Goal: Task Accomplishment & Management: Use online tool/utility

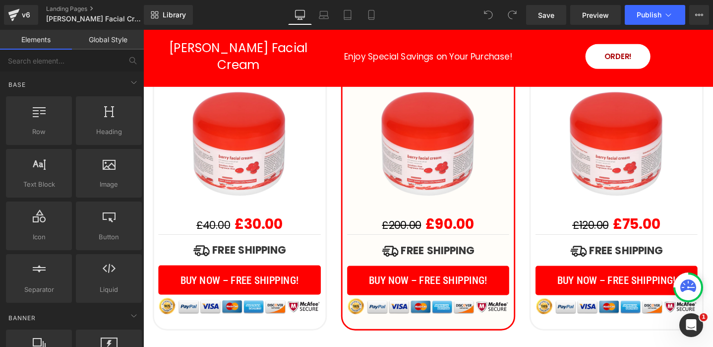
scroll to position [3395, 0]
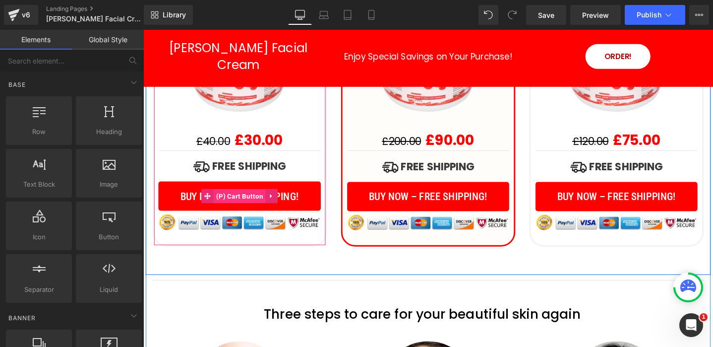
click at [270, 197] on span "(P) Cart Button" at bounding box center [245, 204] width 55 height 15
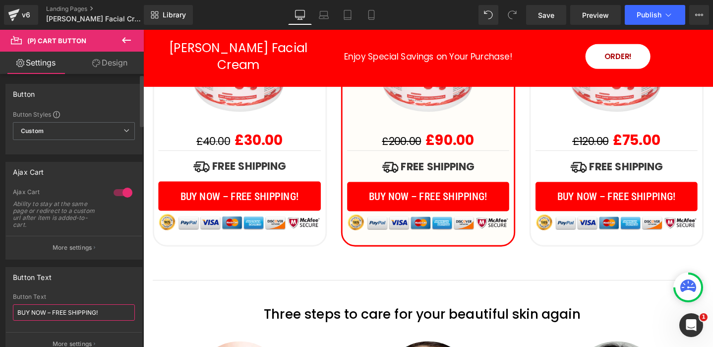
drag, startPoint x: 111, startPoint y: 314, endPoint x: 64, endPoint y: 298, distance: 49.4
click at [64, 298] on div "Button Text BUY NOW – FREE SHIPPING!" at bounding box center [74, 312] width 122 height 39
type input "BUY NOW"
drag, startPoint x: 84, startPoint y: 314, endPoint x: 66, endPoint y: 301, distance: 21.6
click at [67, 301] on div "Button Text BUY NOW" at bounding box center [74, 312] width 122 height 39
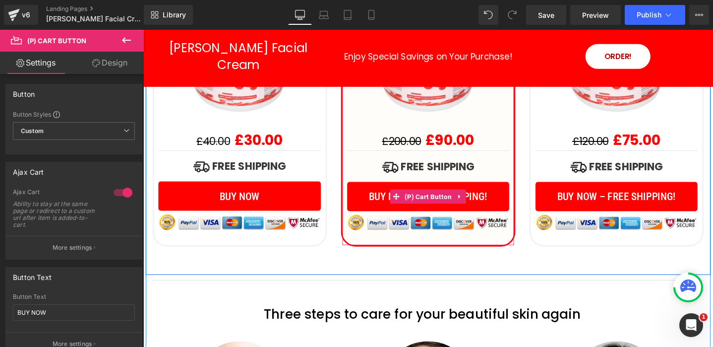
click at [385, 199] on span "BUY NOW – FREE SHIPPING!" at bounding box center [443, 205] width 125 height 12
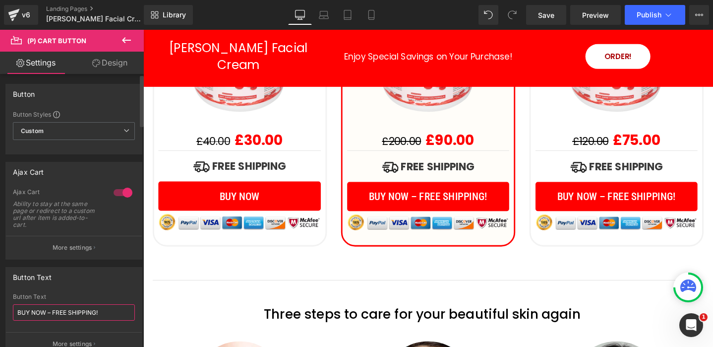
drag, startPoint x: 114, startPoint y: 310, endPoint x: 85, endPoint y: 279, distance: 42.1
click at [85, 280] on div "Button Text BUY NOW – FREE SHIPPING! Button Text BUY NOW – FREE SHIPPING! More …" at bounding box center [73, 311] width 137 height 89
paste input "text"
type input "BUY NOW"
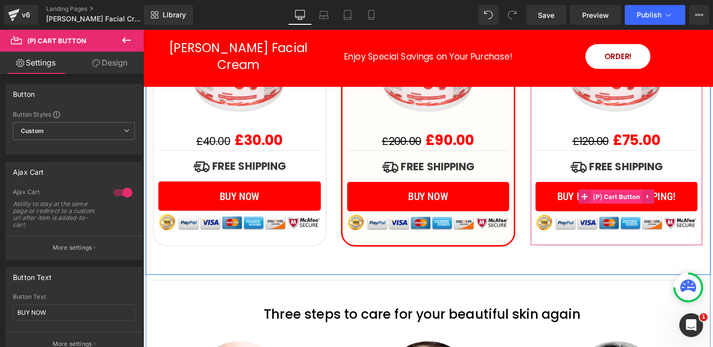
click at [631, 198] on span "(P) Cart Button" at bounding box center [641, 205] width 55 height 15
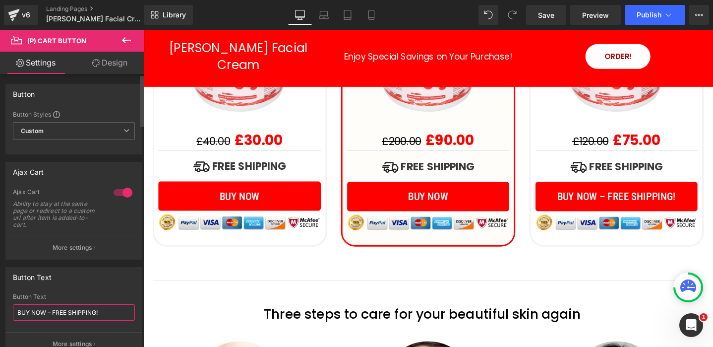
drag, startPoint x: 116, startPoint y: 313, endPoint x: 105, endPoint y: 269, distance: 45.1
click at [105, 270] on div "Button Text BUY NOW – FREE SHIPPING! Button Text BUY NOW – FREE SHIPPING! More …" at bounding box center [73, 311] width 137 height 89
paste input "text"
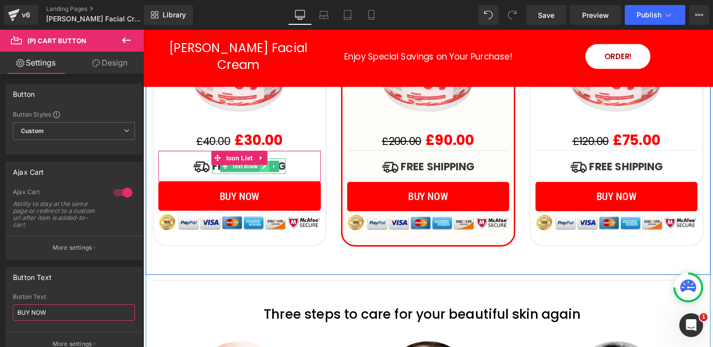
type input "BUY NOW"
click at [270, 171] on icon at bounding box center [270, 173] width 5 height 5
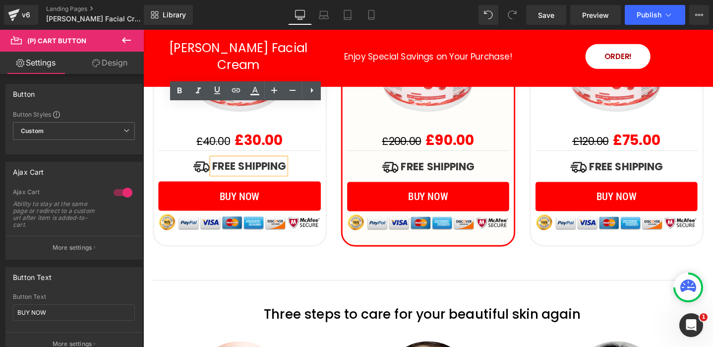
click at [263, 166] on b "FREE SHIPPING" at bounding box center [254, 173] width 77 height 15
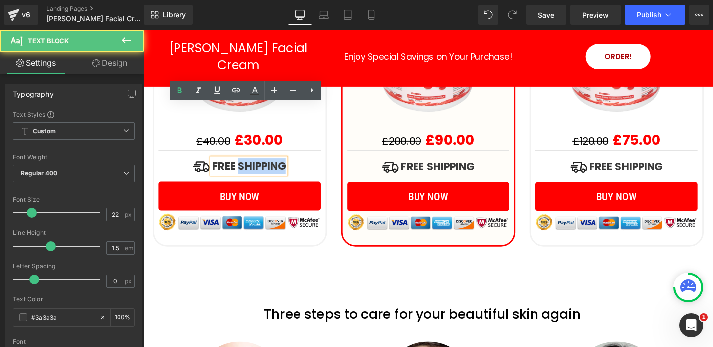
click at [263, 166] on b "FREE SHIPPING" at bounding box center [254, 173] width 77 height 15
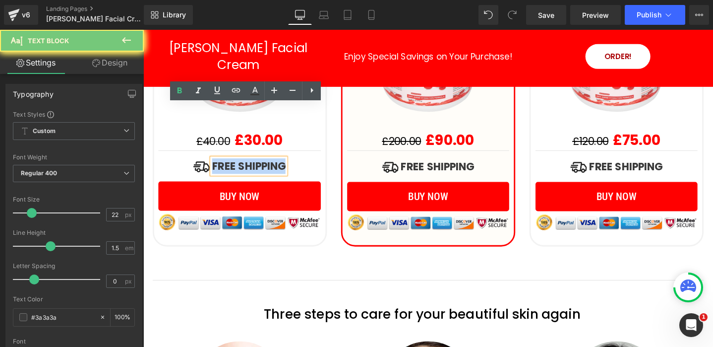
click at [263, 166] on b "FREE SHIPPING" at bounding box center [254, 173] width 77 height 15
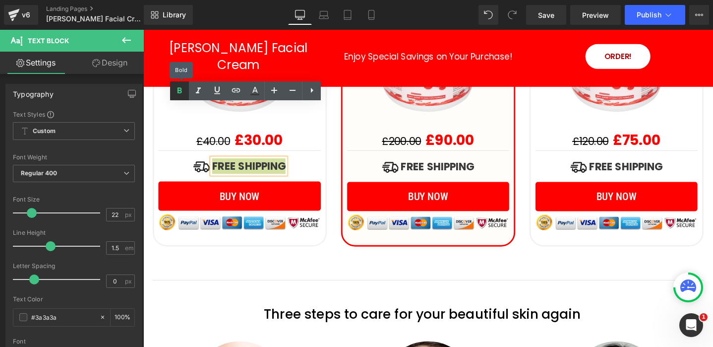
click at [183, 94] on icon at bounding box center [180, 91] width 12 height 12
click at [248, 165] on p "FREE SHIPPING" at bounding box center [255, 173] width 76 height 16
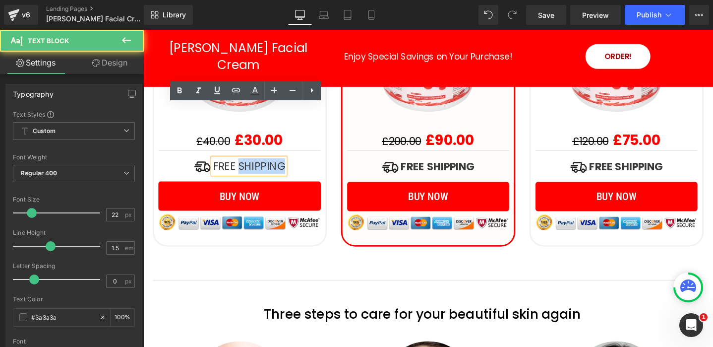
click at [248, 165] on p "FREE SHIPPING" at bounding box center [255, 173] width 76 height 16
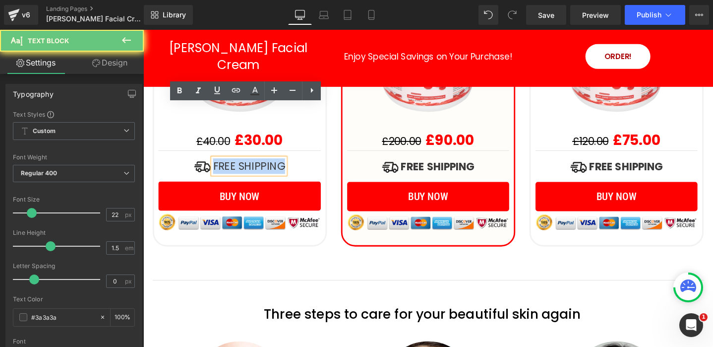
click at [248, 165] on p "FREE SHIPPING" at bounding box center [255, 173] width 76 height 16
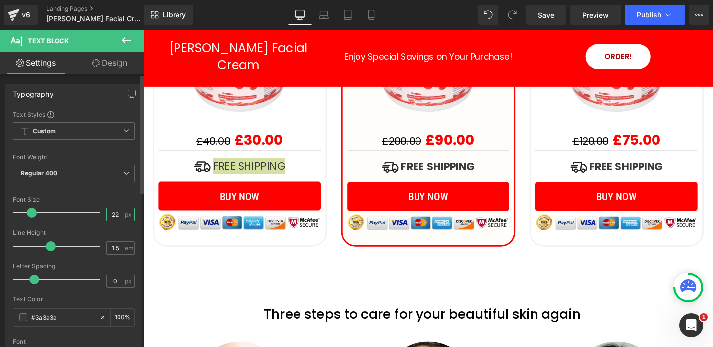
click at [116, 214] on input "22" at bounding box center [115, 214] width 17 height 12
type input "20"
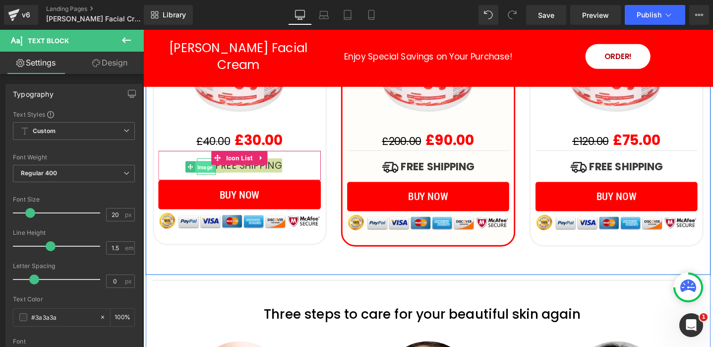
click at [206, 168] on span "Image" at bounding box center [208, 174] width 20 height 12
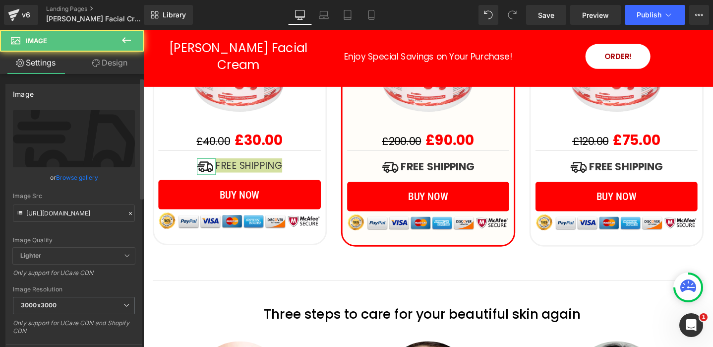
scroll to position [274, 0]
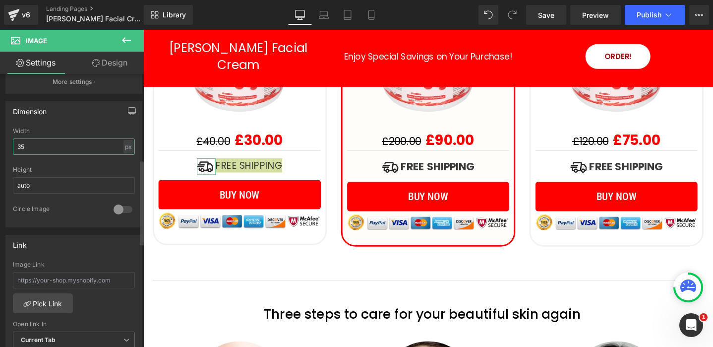
click at [55, 149] on input "35" at bounding box center [74, 146] width 122 height 16
type input "30"
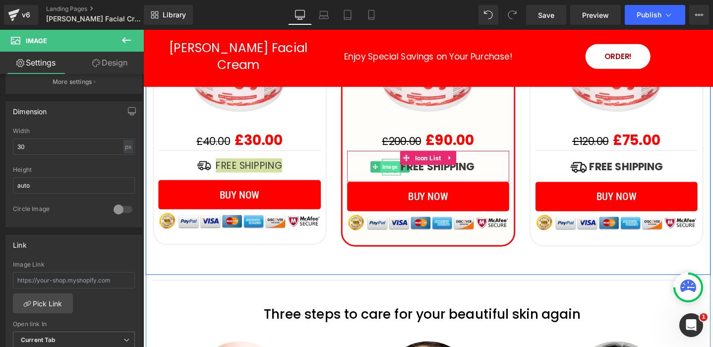
click at [403, 168] on span "Image" at bounding box center [403, 174] width 20 height 12
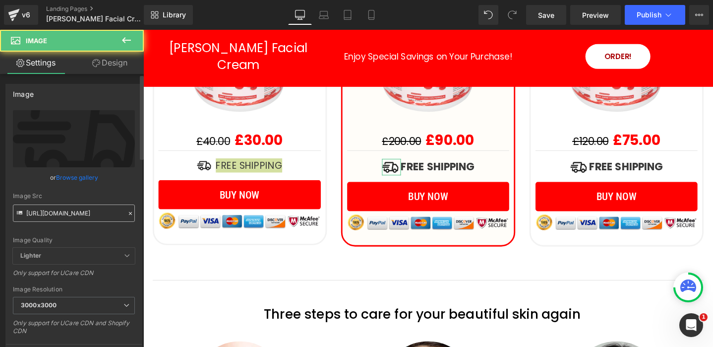
scroll to position [218, 0]
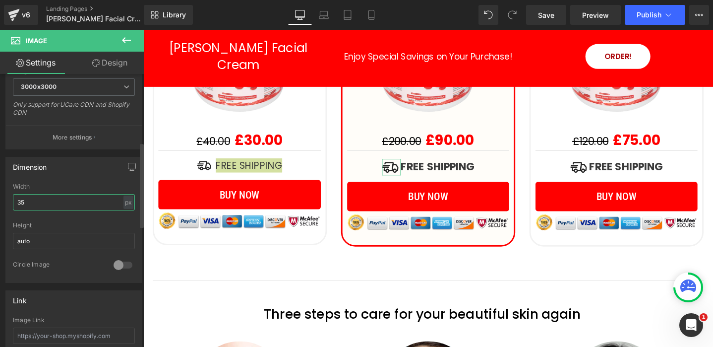
click at [94, 207] on input "35" at bounding box center [74, 202] width 122 height 16
type input "30"
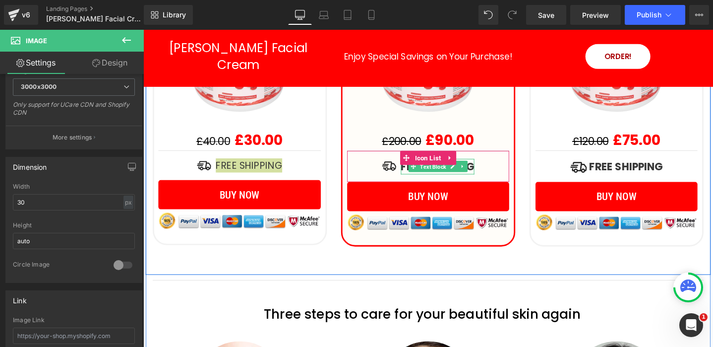
click at [450, 168] on span "Text Block" at bounding box center [448, 174] width 31 height 12
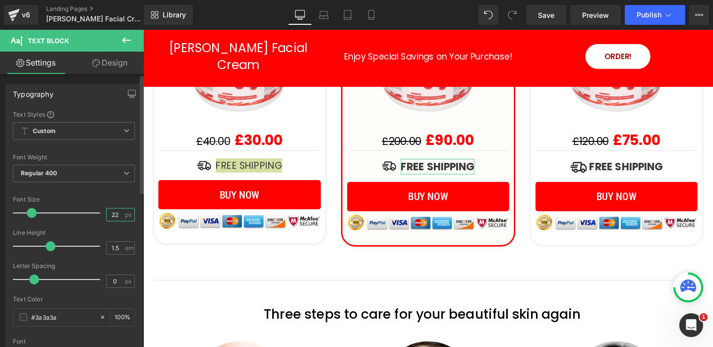
click at [118, 215] on input "22" at bounding box center [115, 214] width 17 height 12
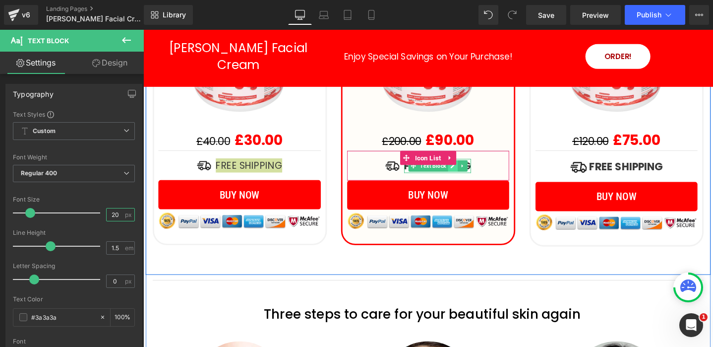
type input "20"
click at [468, 171] on icon at bounding box center [469, 173] width 5 height 5
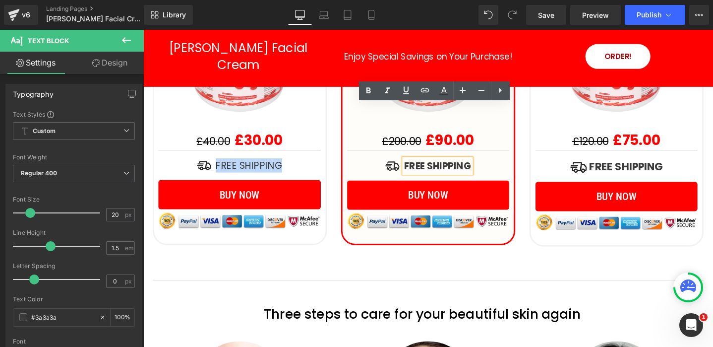
click at [455, 166] on strong "FREE SHIPPING" at bounding box center [453, 173] width 70 height 14
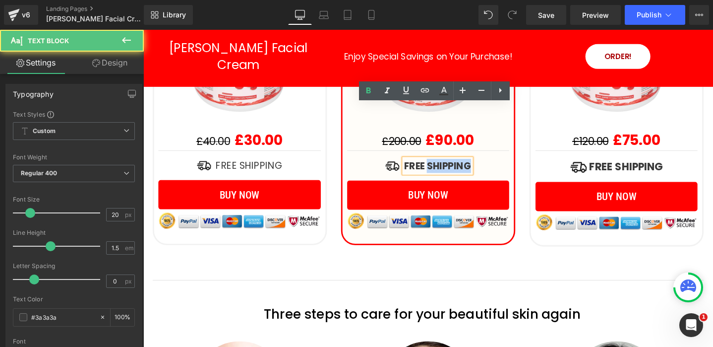
click at [455, 166] on strong "FREE SHIPPING" at bounding box center [453, 173] width 70 height 14
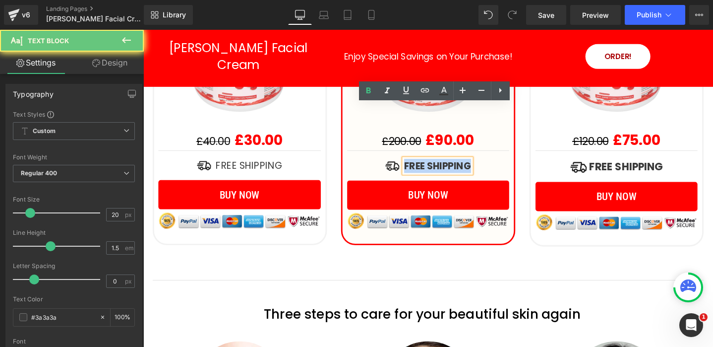
click at [455, 166] on strong "FREE SHIPPING" at bounding box center [453, 173] width 70 height 14
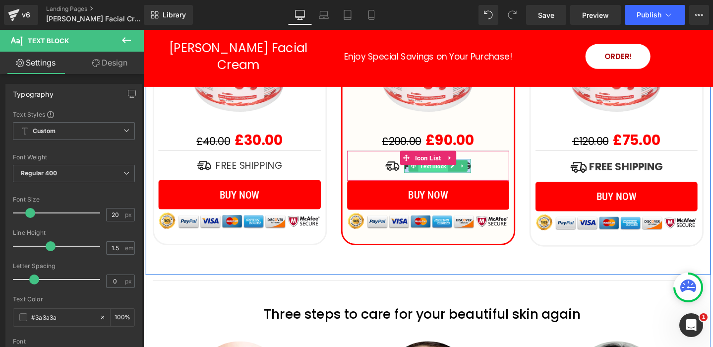
click at [435, 168] on span "Text Block" at bounding box center [448, 174] width 31 height 12
click at [469, 171] on icon at bounding box center [469, 173] width 5 height 5
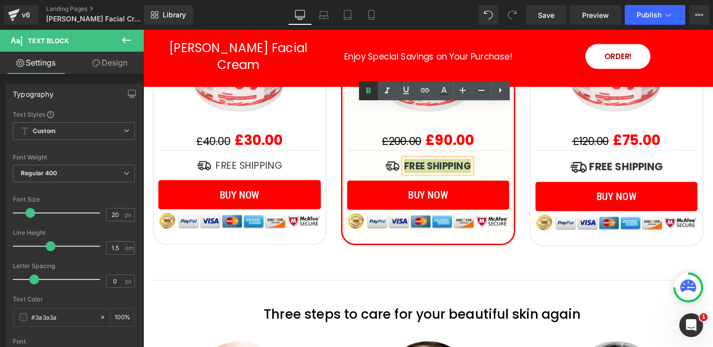
click at [370, 92] on icon at bounding box center [368, 91] width 4 height 6
click at [405, 168] on span "Image" at bounding box center [406, 174] width 20 height 12
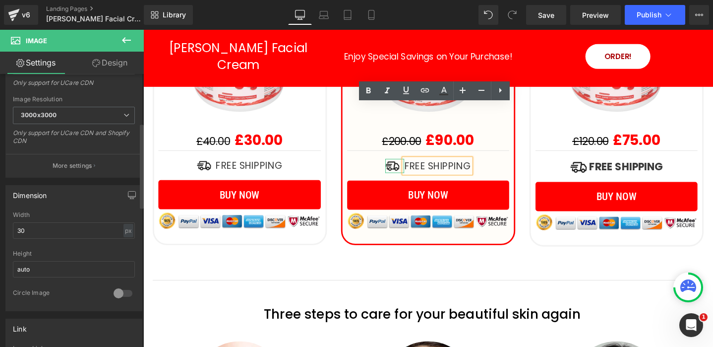
scroll to position [217, 0]
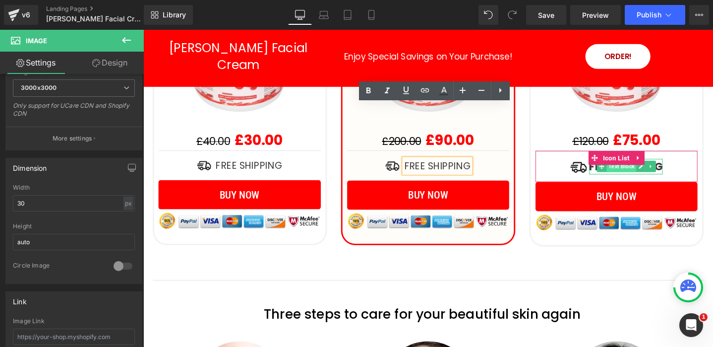
click at [645, 168] on span "Text Block" at bounding box center [646, 174] width 31 height 12
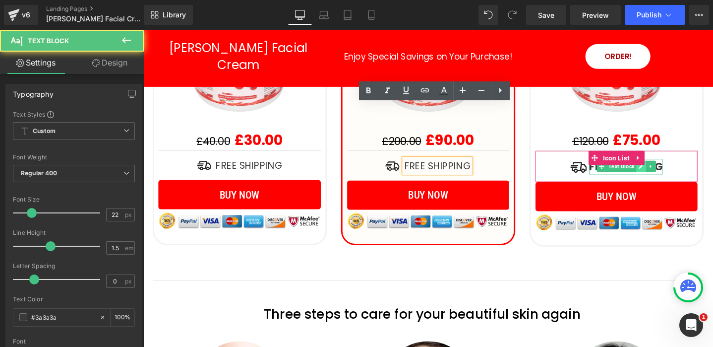
click at [668, 171] on icon at bounding box center [667, 174] width 5 height 6
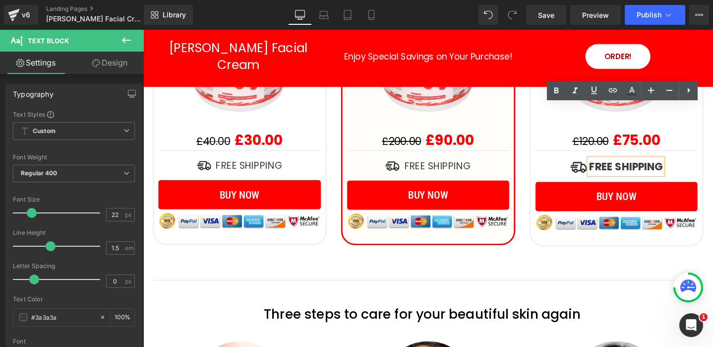
click at [652, 166] on strong "FREE SHIPPING" at bounding box center [651, 173] width 77 height 15
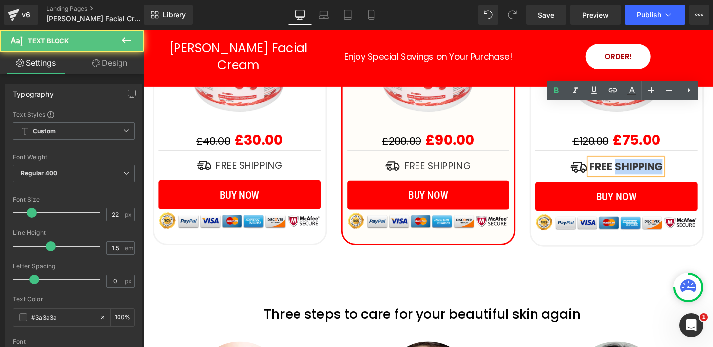
click at [652, 166] on strong "FREE SHIPPING" at bounding box center [651, 173] width 77 height 15
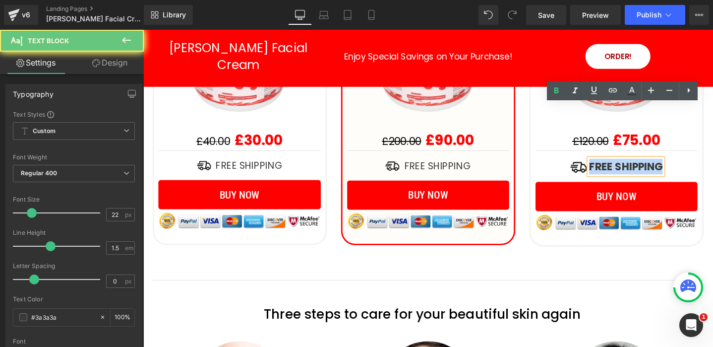
click at [652, 166] on strong "FREE SHIPPING" at bounding box center [651, 173] width 77 height 15
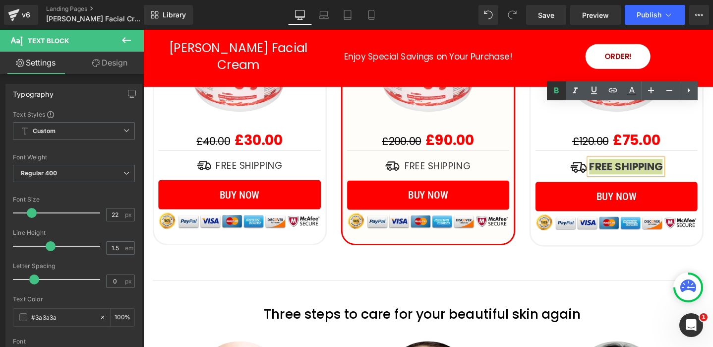
click at [556, 88] on icon at bounding box center [556, 91] width 4 height 6
click at [626, 166] on p "FREE SHIPPING" at bounding box center [651, 174] width 76 height 16
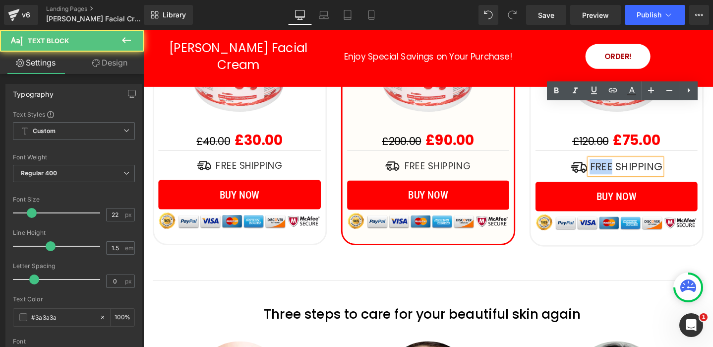
click at [626, 166] on p "FREE SHIPPING" at bounding box center [651, 174] width 76 height 16
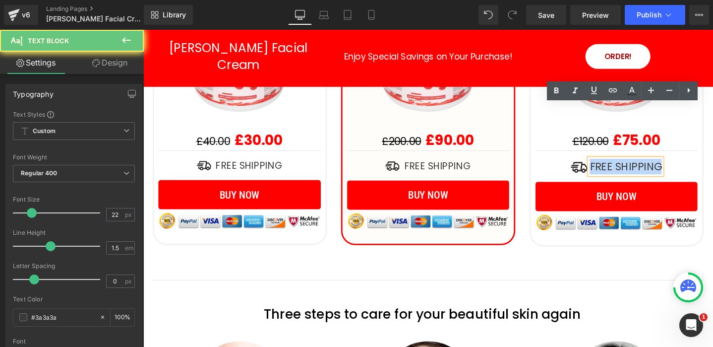
click at [626, 166] on p "FREE SHIPPING" at bounding box center [651, 174] width 76 height 16
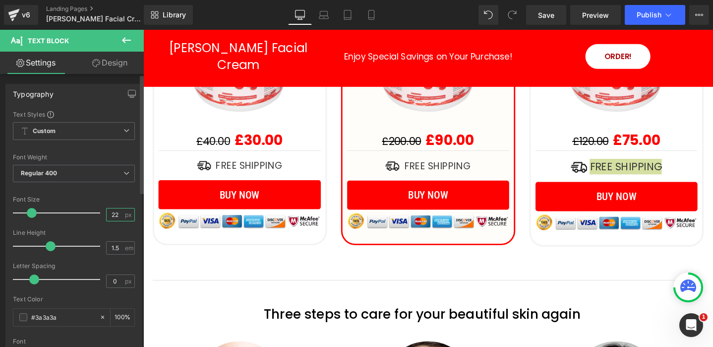
click at [118, 212] on input "22" at bounding box center [115, 214] width 17 height 12
type input "20"
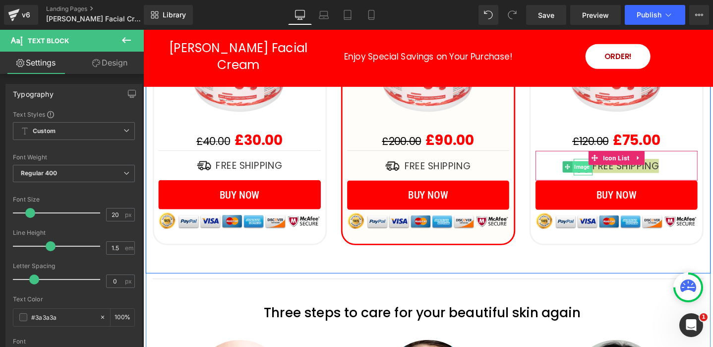
click at [604, 168] on span "Image" at bounding box center [605, 174] width 20 height 12
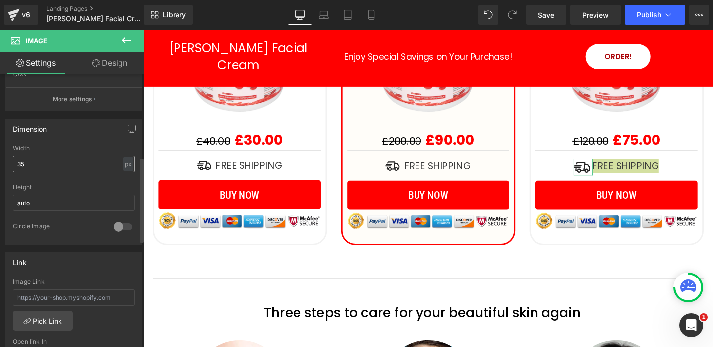
scroll to position [233, 0]
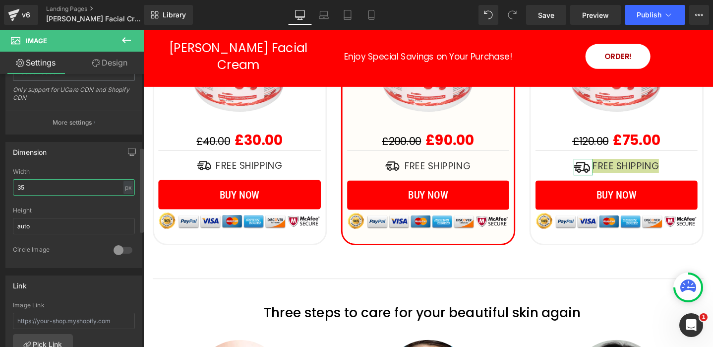
drag, startPoint x: 36, startPoint y: 182, endPoint x: 42, endPoint y: 184, distance: 6.4
click at [42, 184] on input "35" at bounding box center [74, 187] width 122 height 16
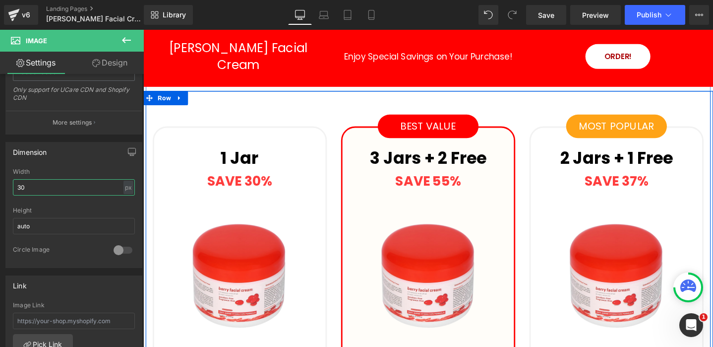
scroll to position [3167, 0]
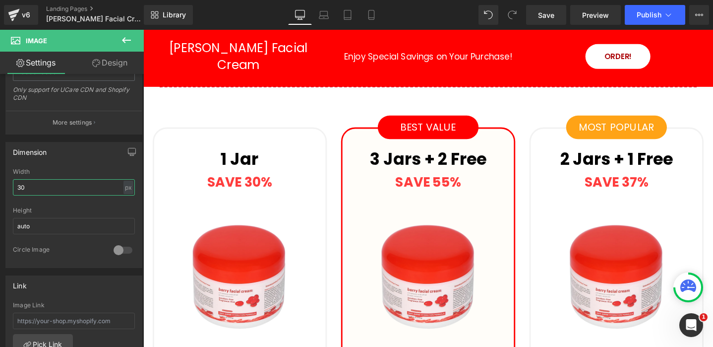
type input "30"
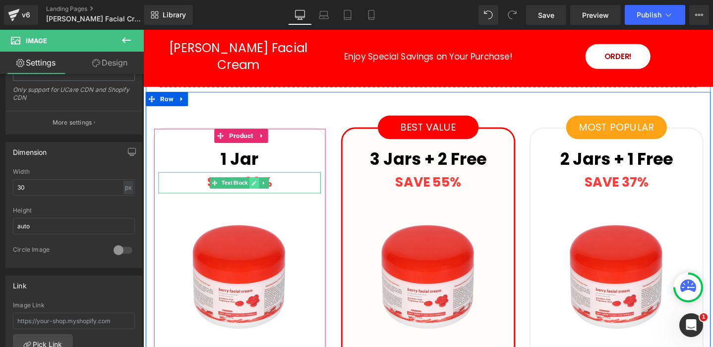
click at [260, 188] on icon at bounding box center [259, 191] width 5 height 6
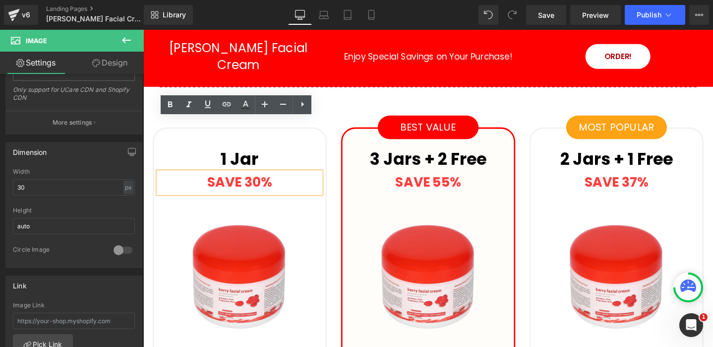
click at [259, 180] on strong "SAVE 30%" at bounding box center [244, 189] width 68 height 19
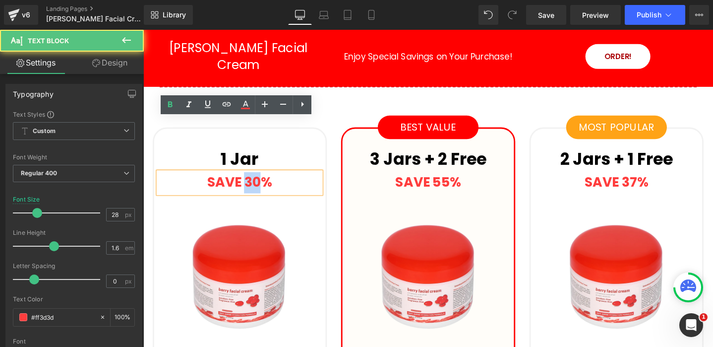
click at [259, 180] on strong "SAVE 30%" at bounding box center [244, 189] width 68 height 19
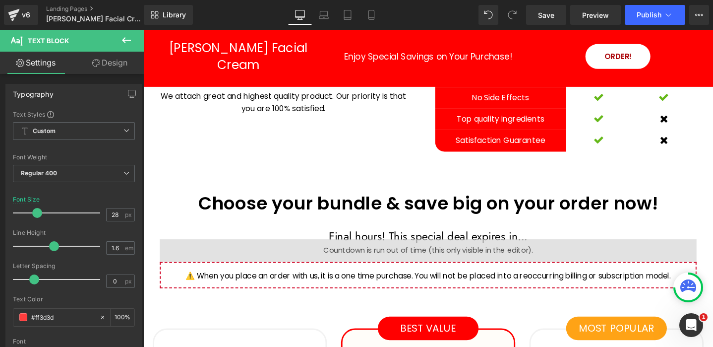
scroll to position [2877, 0]
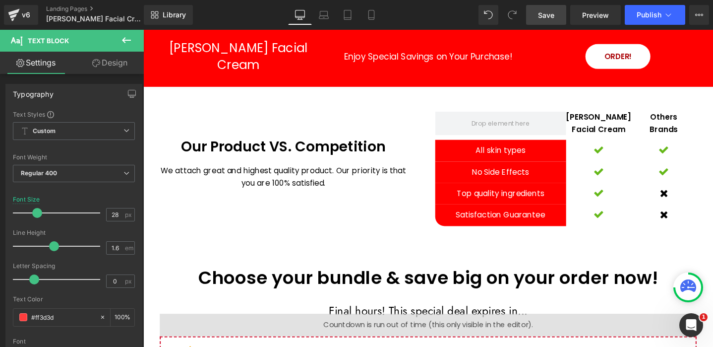
click at [543, 18] on span "Save" at bounding box center [546, 15] width 16 height 10
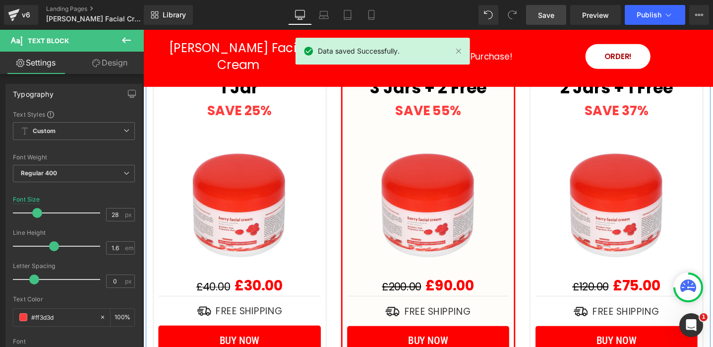
scroll to position [3242, 0]
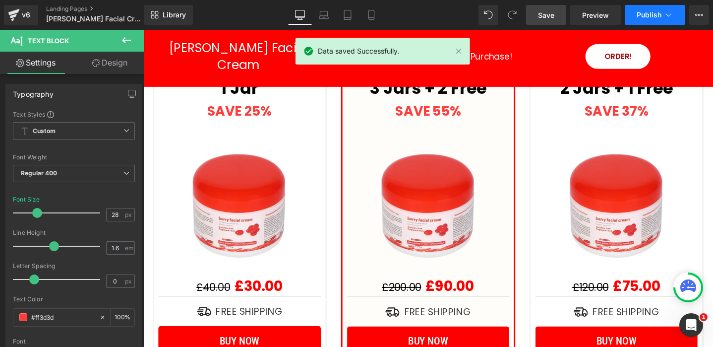
click at [668, 16] on icon at bounding box center [668, 14] width 5 height 3
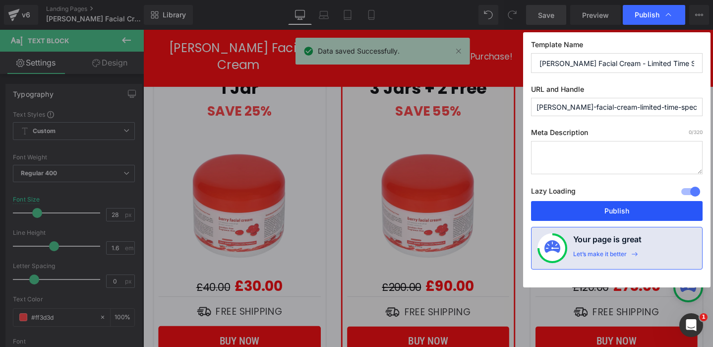
click at [586, 202] on button "Publish" at bounding box center [617, 211] width 172 height 20
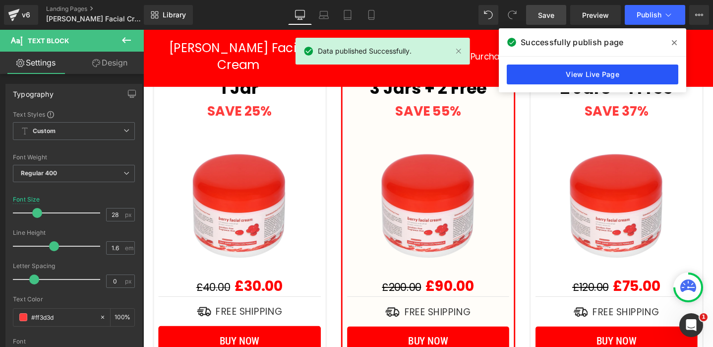
click at [625, 75] on link "View Live Page" at bounding box center [593, 74] width 172 height 20
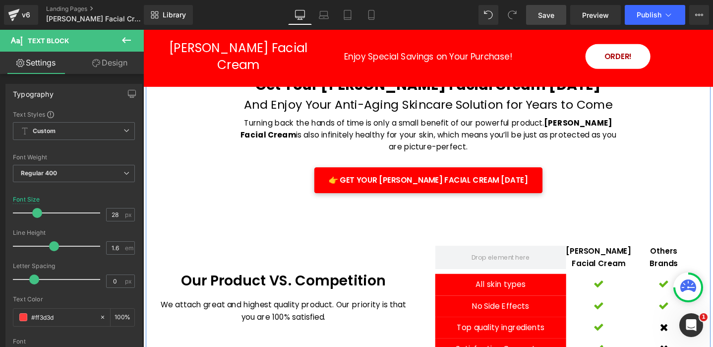
scroll to position [2780, 0]
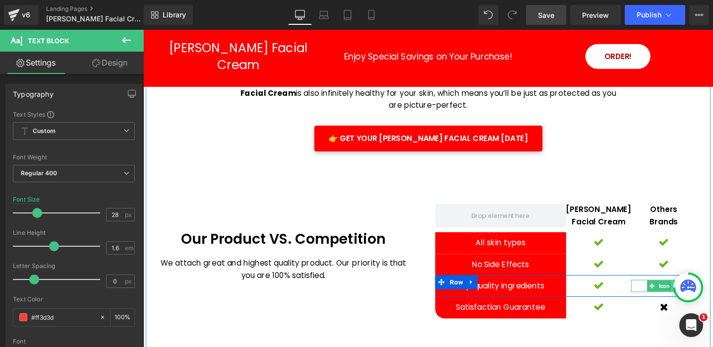
click at [705, 296] on icon at bounding box center [704, 299] width 5 height 6
click at [698, 297] on icon at bounding box center [698, 299] width 5 height 5
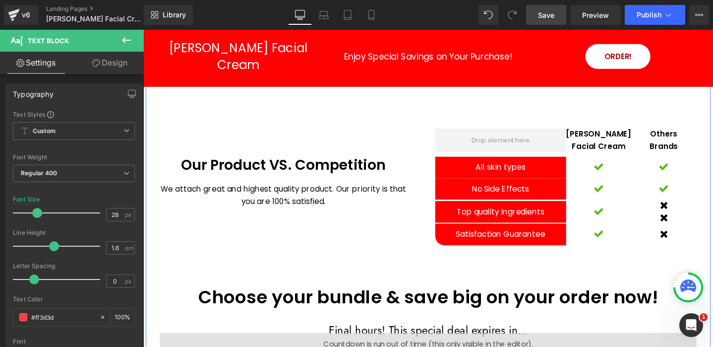
scroll to position [2808, 0]
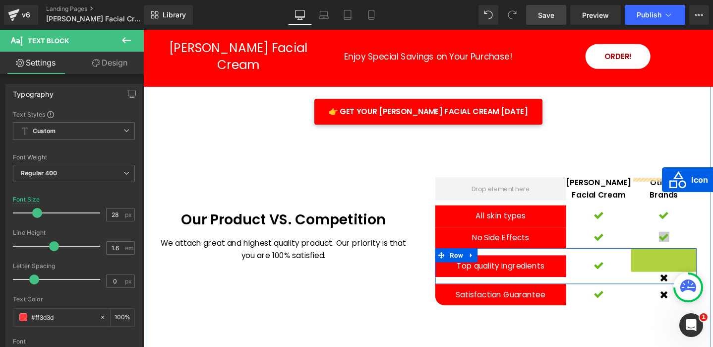
drag, startPoint x: 664, startPoint y: 206, endPoint x: 689, endPoint y: 187, distance: 31.5
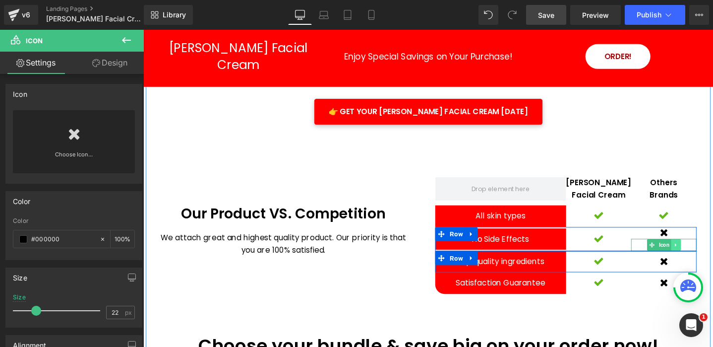
click at [704, 255] on icon at bounding box center [703, 256] width 1 height 3
click at [709, 253] on icon at bounding box center [709, 256] width 5 height 6
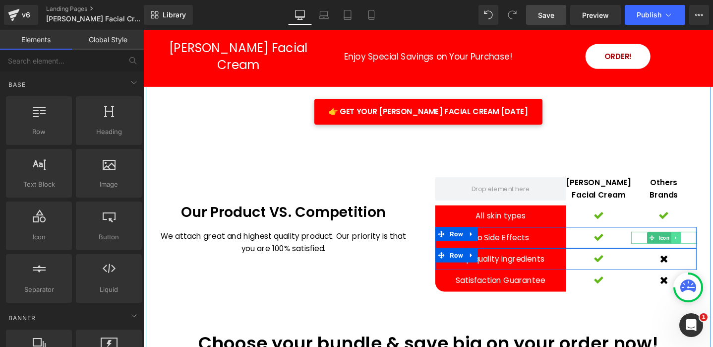
click at [704, 246] on icon at bounding box center [704, 249] width 5 height 6
click at [697, 246] on icon at bounding box center [698, 249] width 5 height 6
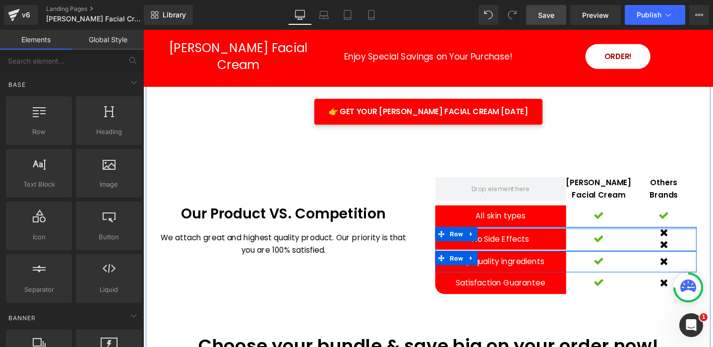
click at [665, 238] on div at bounding box center [588, 239] width 275 height 2
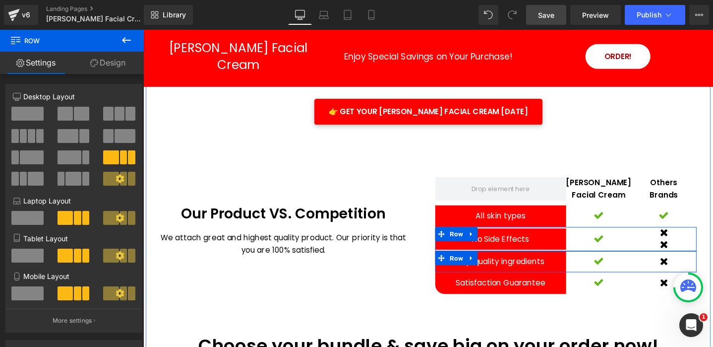
click at [651, 238] on div "Icon" at bounding box center [623, 250] width 69 height 25
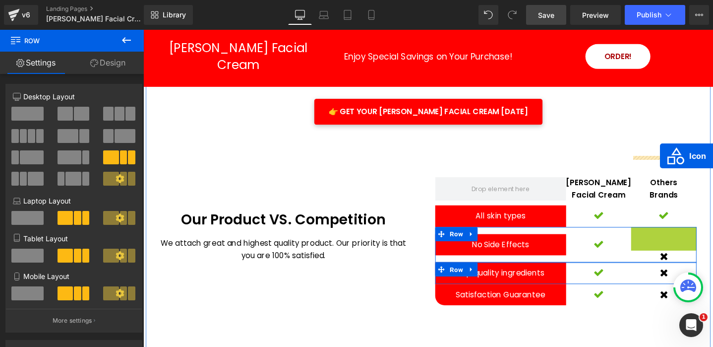
drag, startPoint x: 663, startPoint y: 185, endPoint x: 687, endPoint y: 162, distance: 33.7
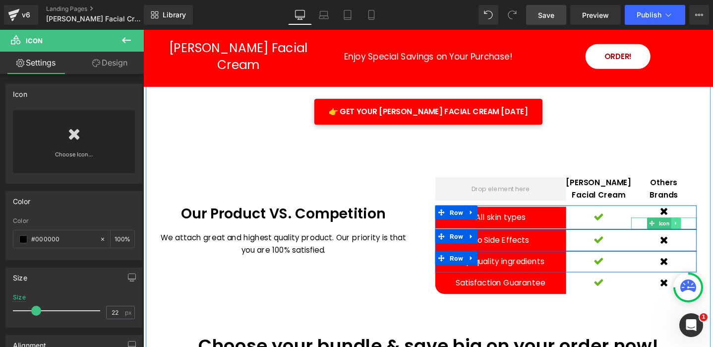
click at [703, 232] on icon at bounding box center [703, 233] width 1 height 3
click at [708, 231] on icon at bounding box center [709, 234] width 5 height 6
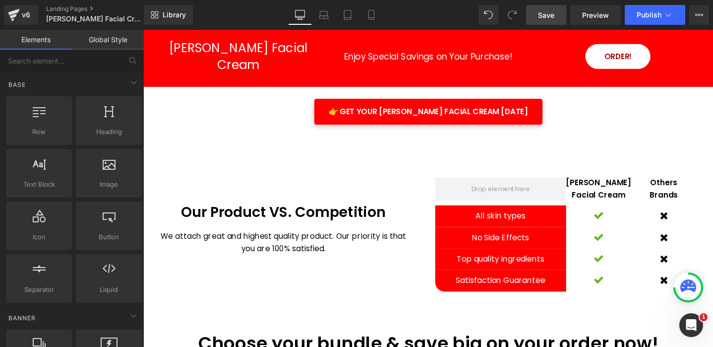
click at [541, 19] on span "Save" at bounding box center [546, 15] width 16 height 10
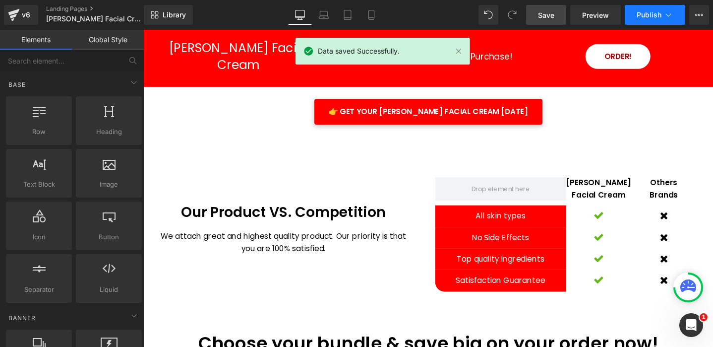
click at [658, 13] on span "Publish" at bounding box center [649, 15] width 25 height 8
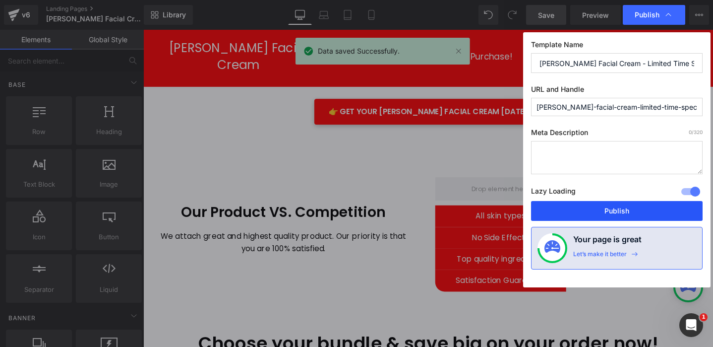
click at [585, 203] on button "Publish" at bounding box center [617, 211] width 172 height 20
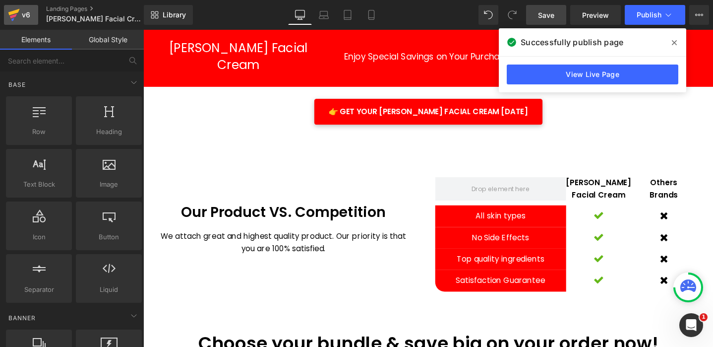
click at [24, 18] on div "v6" at bounding box center [26, 14] width 12 height 13
